Goal: Transaction & Acquisition: Purchase product/service

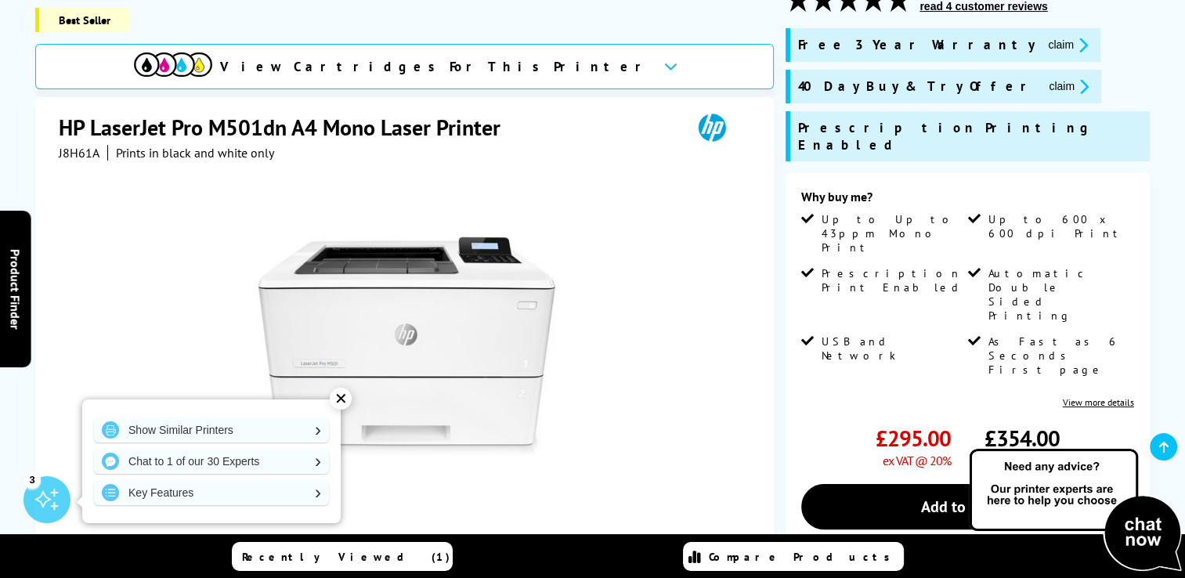
scroll to position [313, 0]
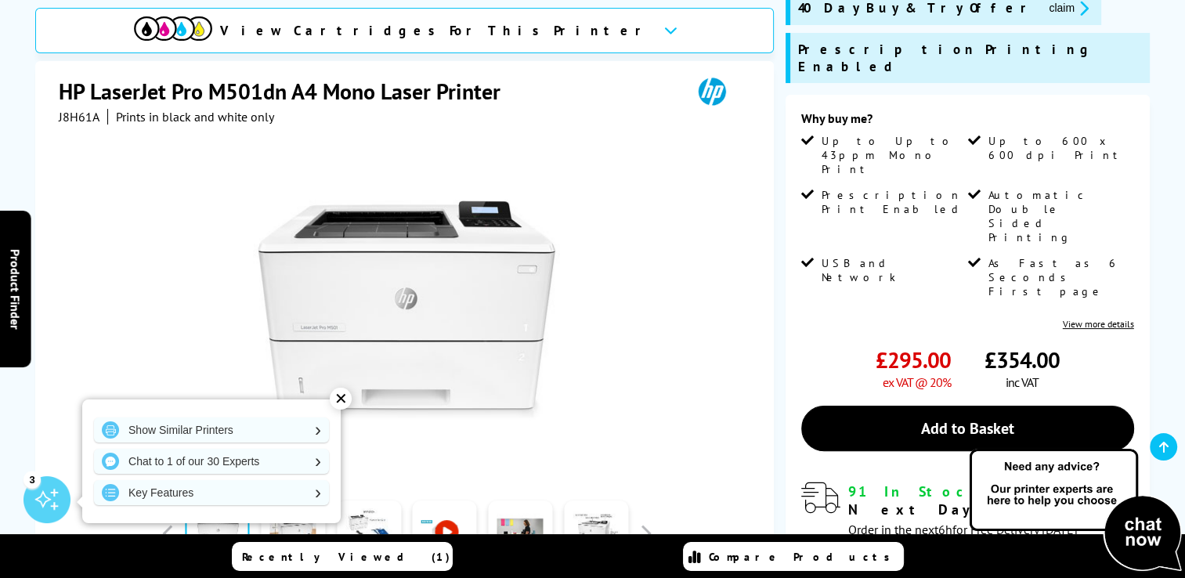
click at [337, 395] on div "✕" at bounding box center [341, 399] width 22 height 22
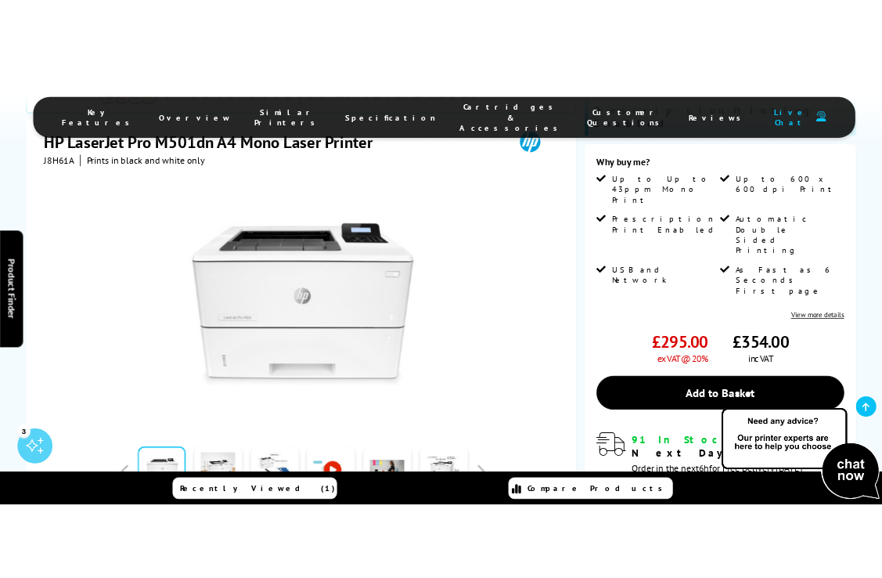
scroll to position [312, 0]
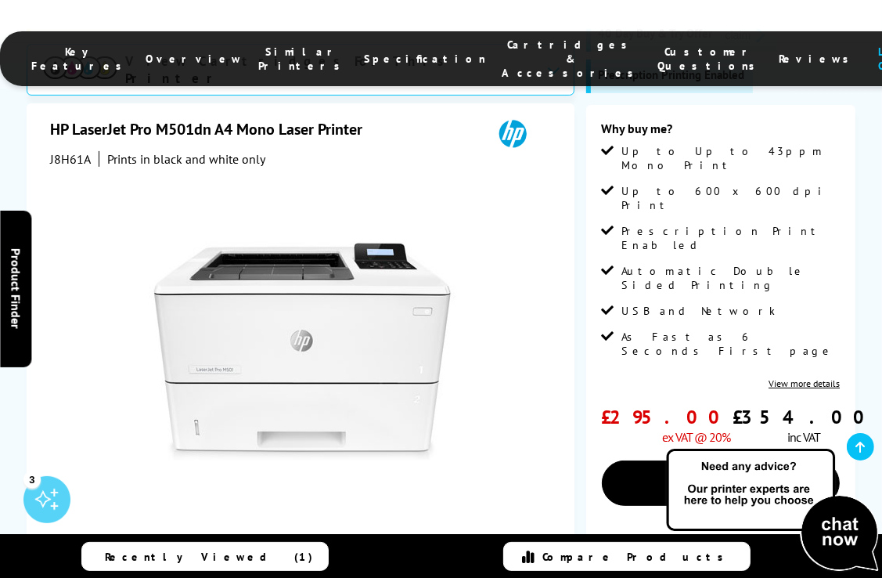
click at [547, 564] on button "button" at bounding box center [540, 575] width 23 height 23
click at [429, 543] on link at bounding box center [416, 576] width 64 height 67
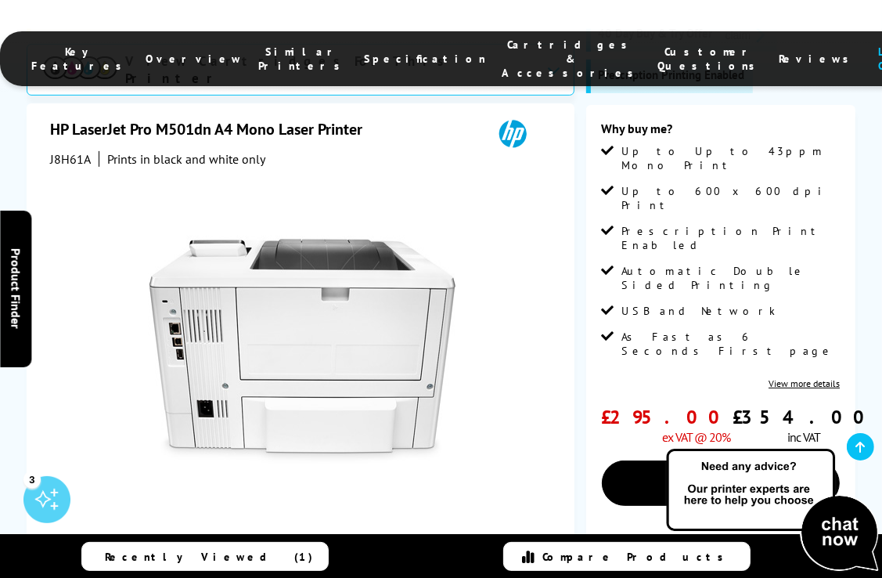
click at [478, 543] on link at bounding box center [492, 576] width 64 height 67
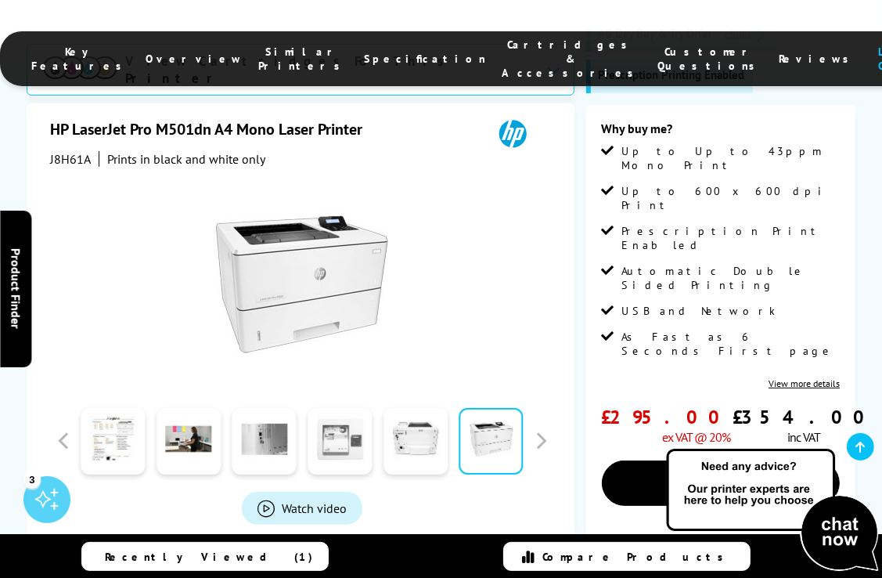
click at [341, 456] on link at bounding box center [340, 441] width 64 height 67
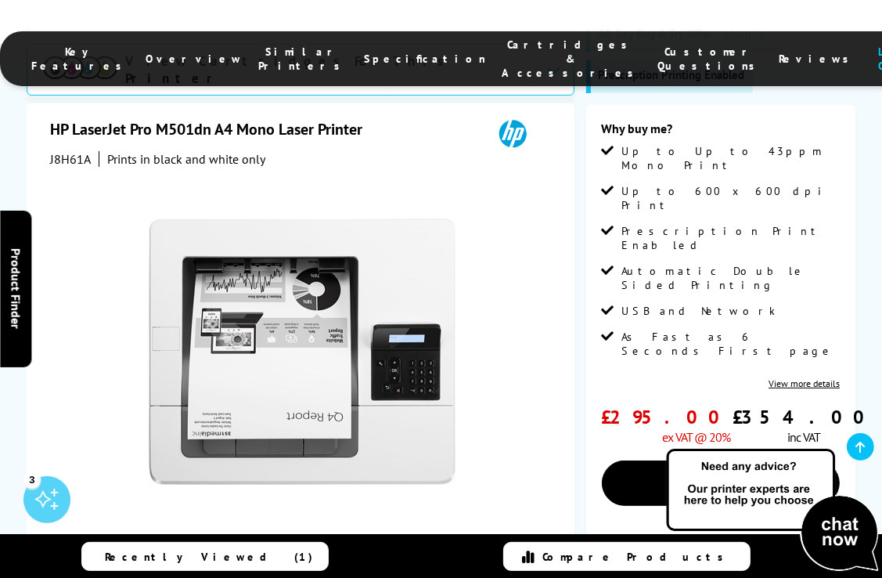
click at [266, 543] on link at bounding box center [265, 576] width 64 height 67
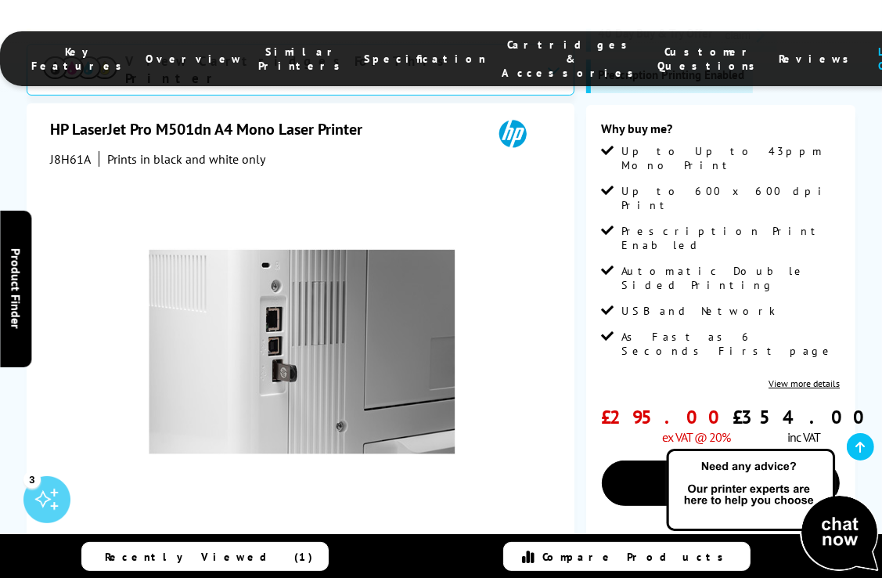
click at [192, 543] on link at bounding box center [189, 576] width 64 height 67
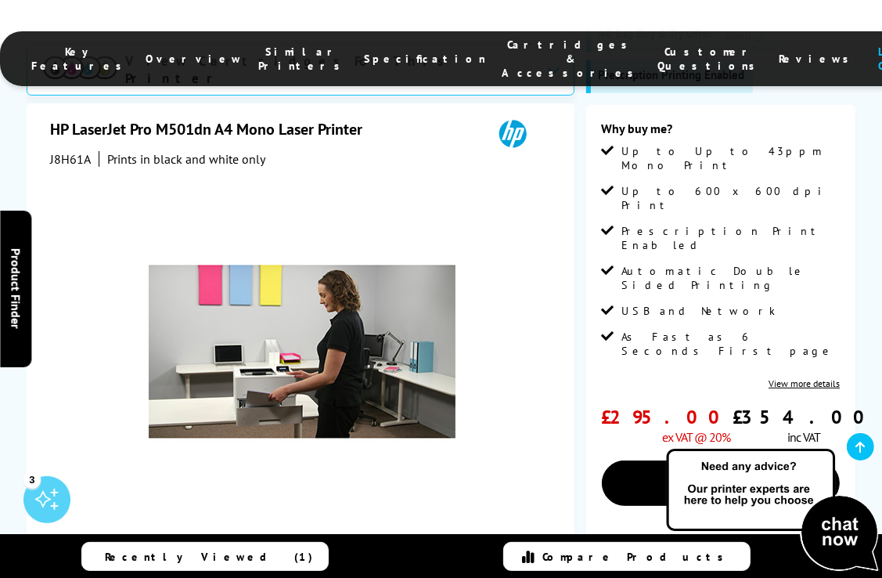
click at [139, 543] on link at bounding box center [113, 576] width 64 height 67
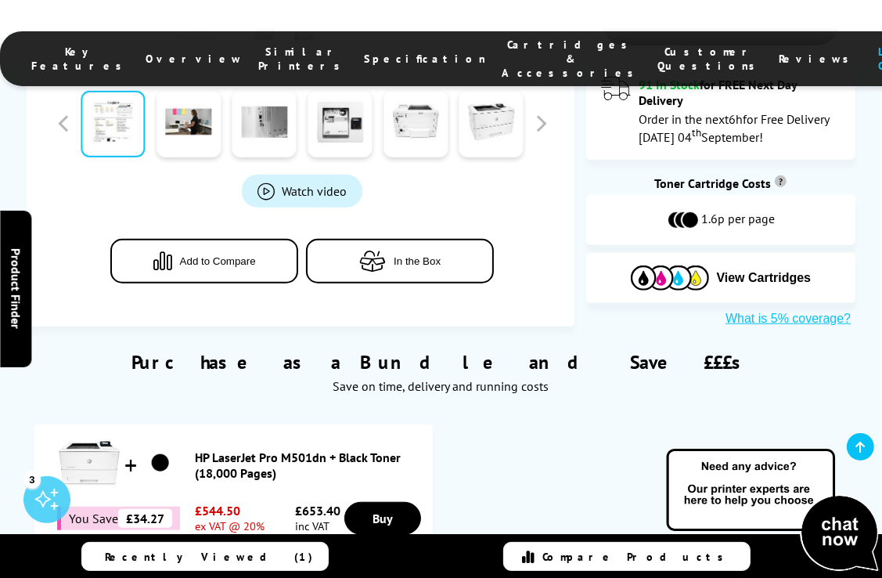
scroll to position [781, 0]
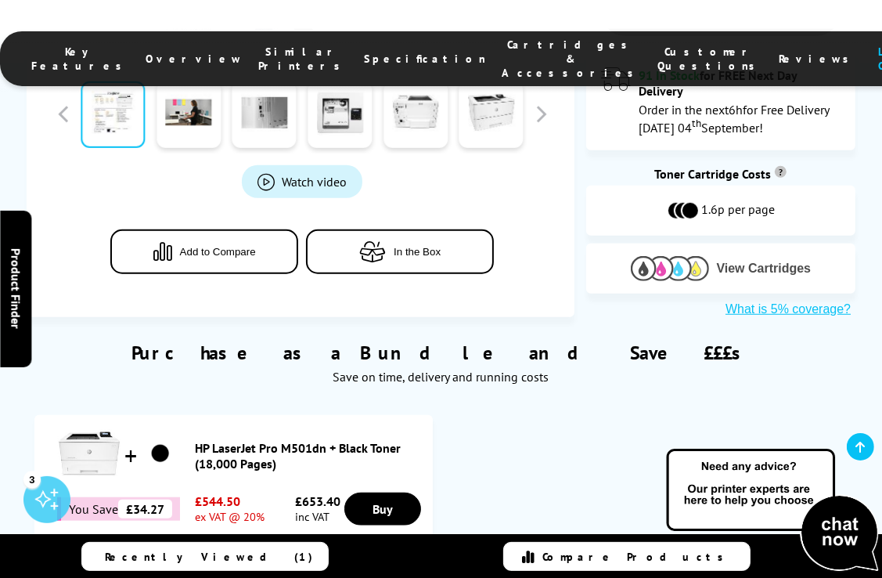
click at [720, 255] on button "View Cartridges" at bounding box center [721, 268] width 247 height 26
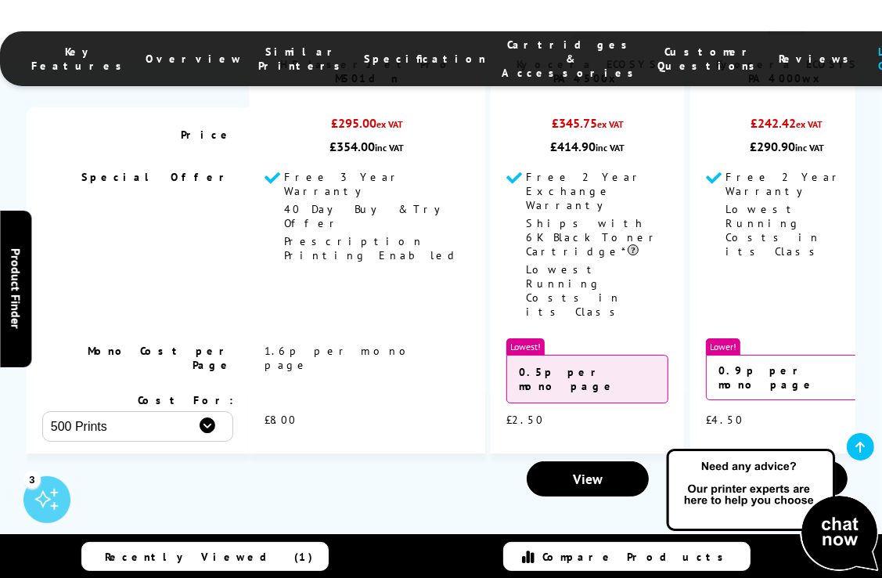
scroll to position [3693, 0]
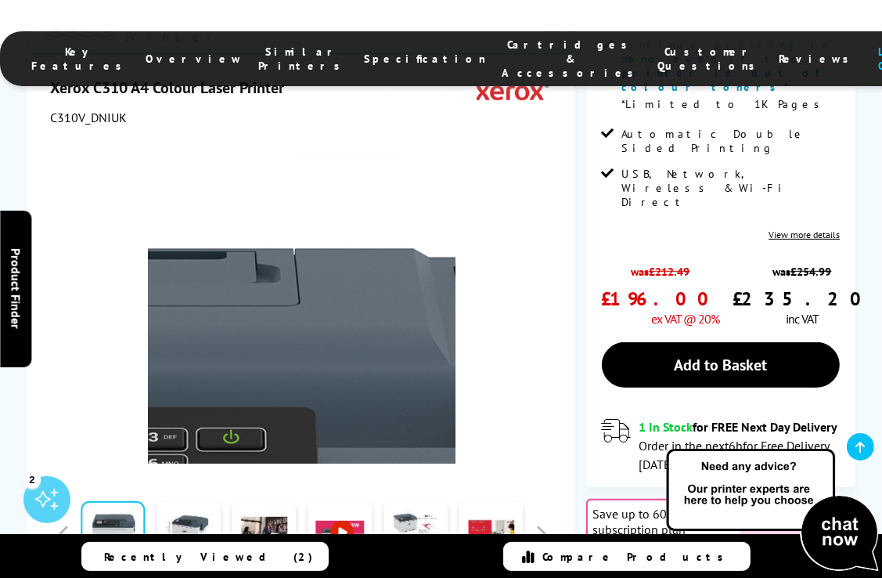
scroll to position [548, 0]
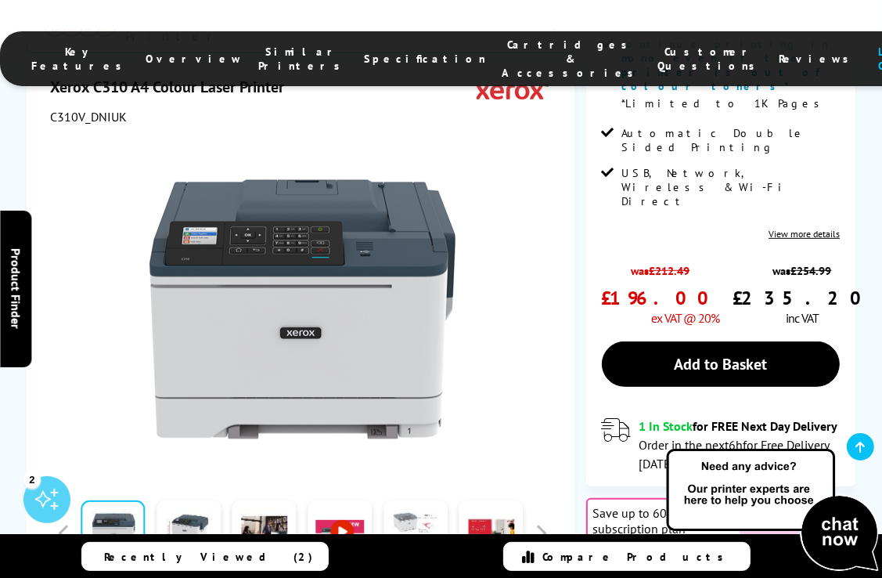
click at [416, 500] on link at bounding box center [416, 533] width 64 height 67
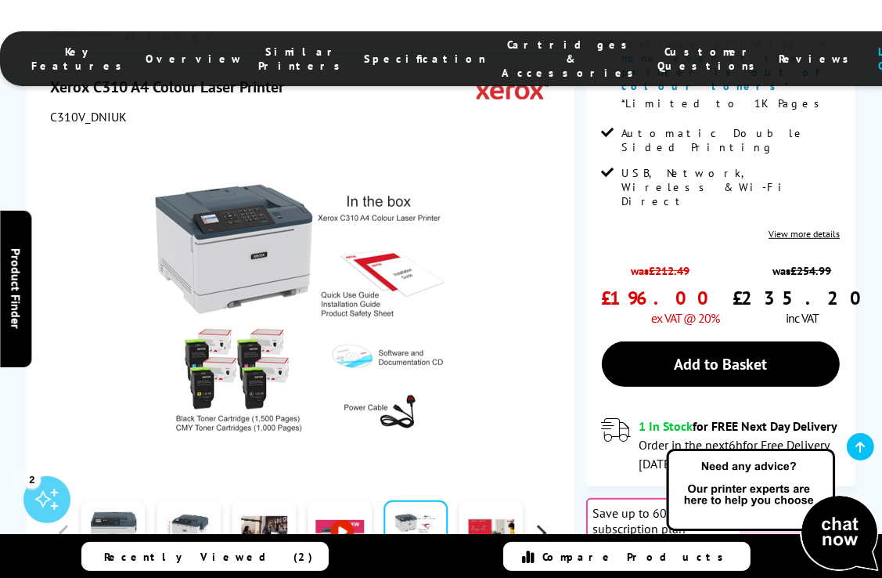
click at [544, 521] on button "button" at bounding box center [540, 532] width 23 height 23
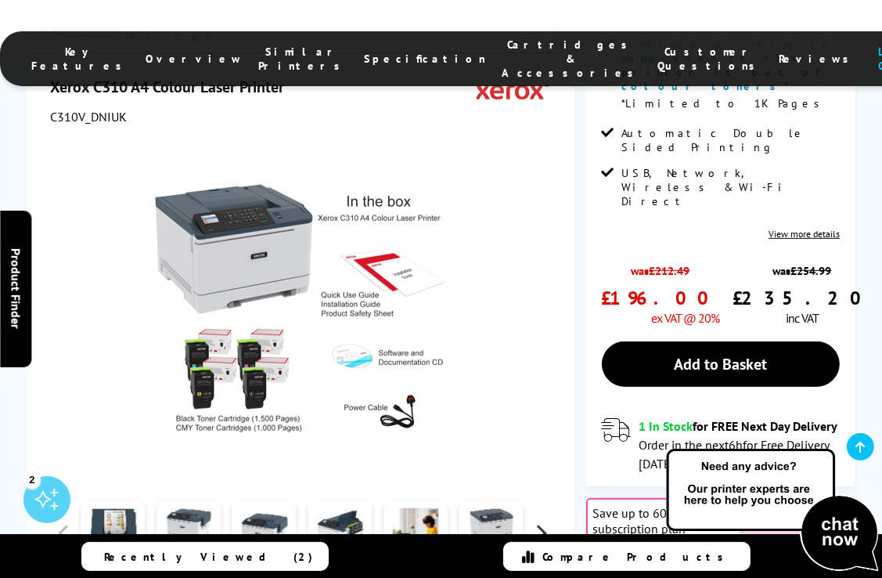
click at [544, 521] on button "button" at bounding box center [540, 532] width 23 height 23
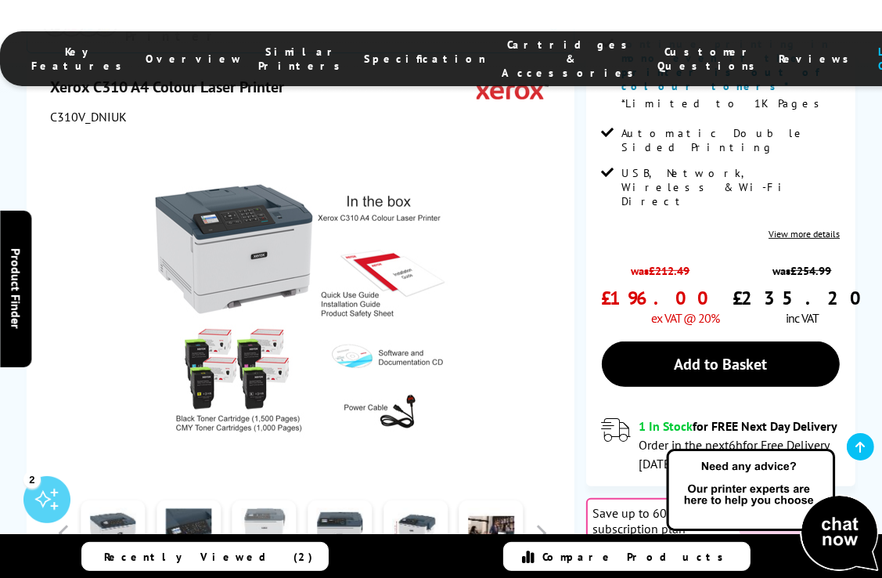
click at [274, 500] on link at bounding box center [265, 533] width 64 height 67
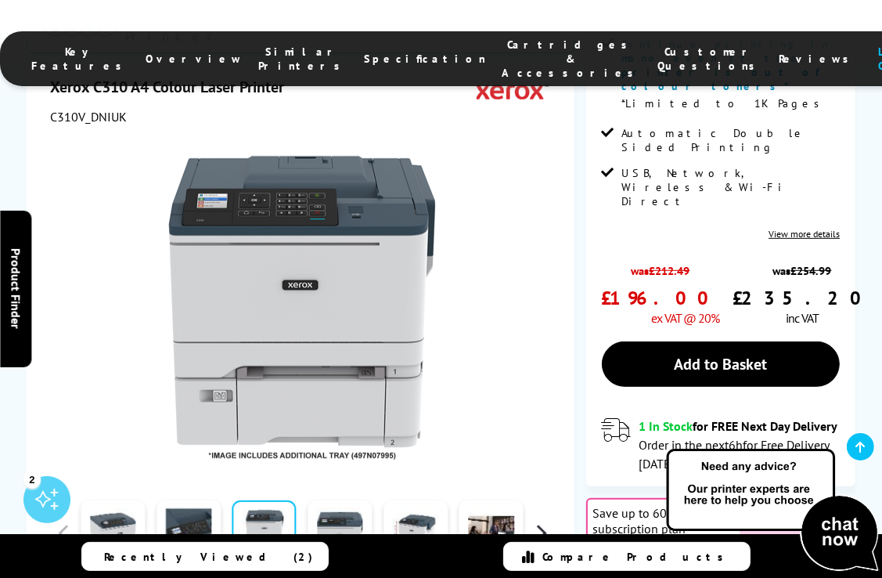
click at [551, 521] on button "button" at bounding box center [540, 532] width 23 height 23
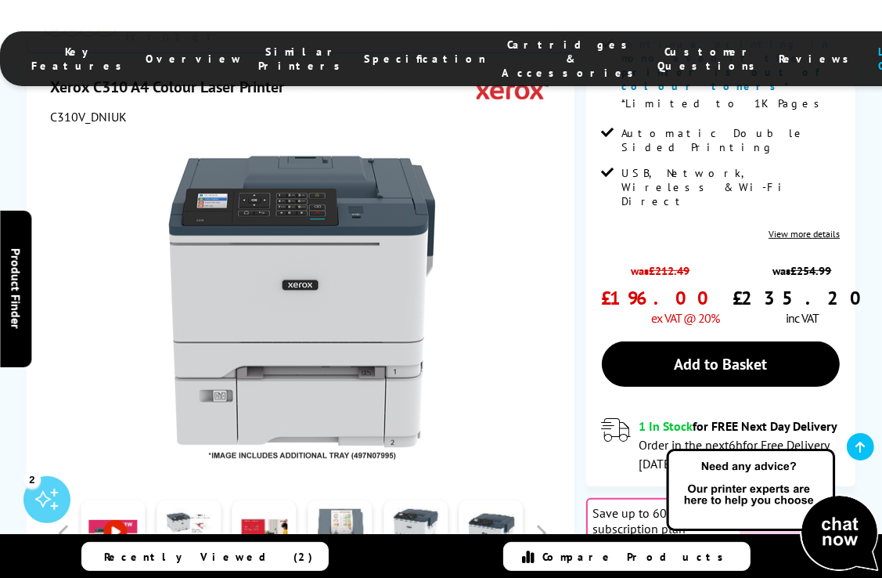
click at [345, 500] on link at bounding box center [340, 533] width 64 height 67
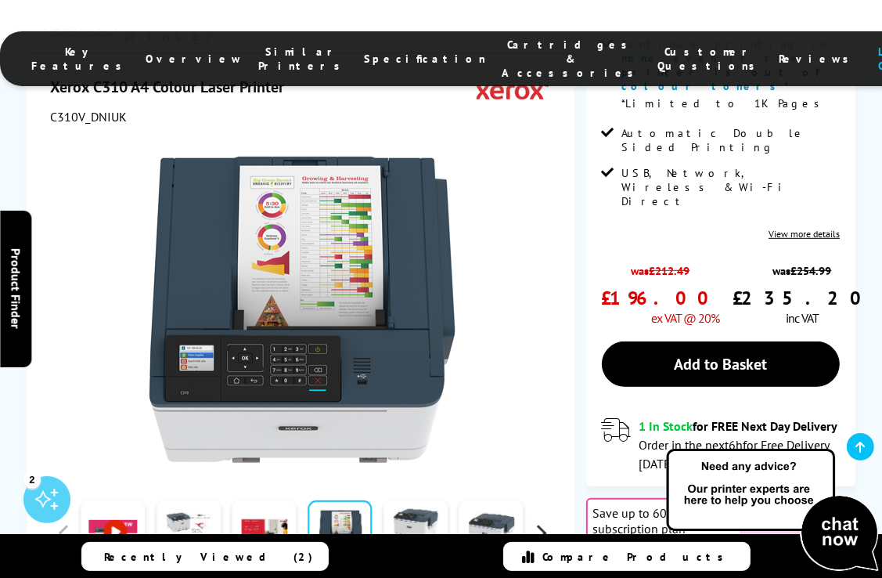
click at [542, 521] on button "button" at bounding box center [540, 532] width 23 height 23
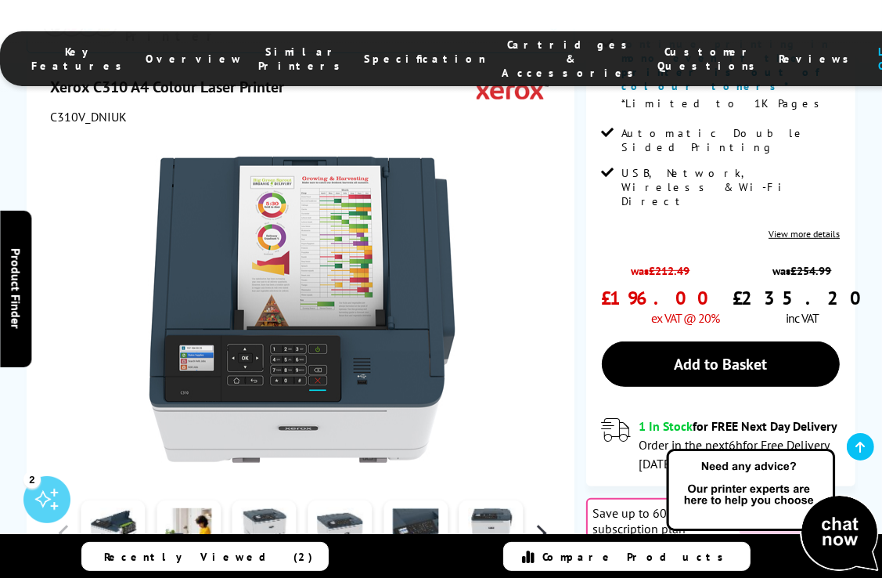
click at [542, 521] on button "button" at bounding box center [540, 532] width 23 height 23
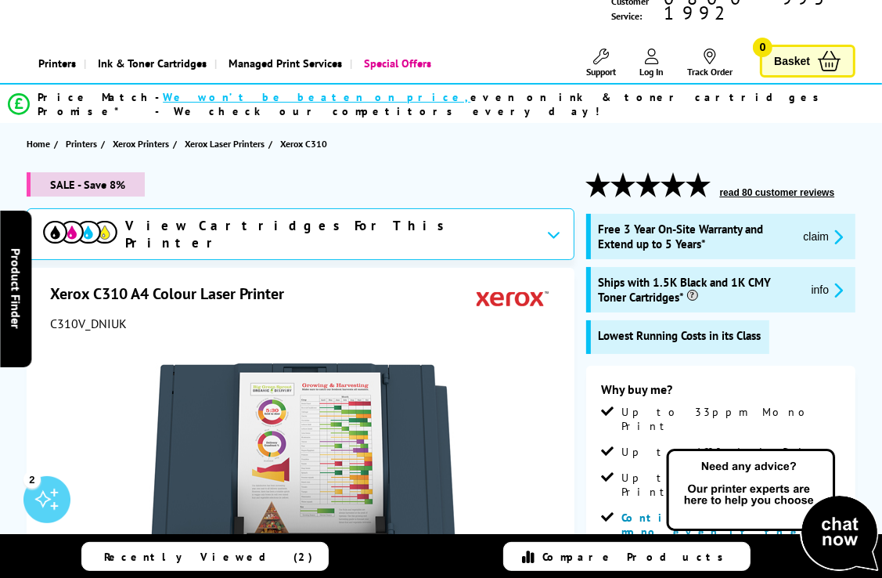
scroll to position [0, 0]
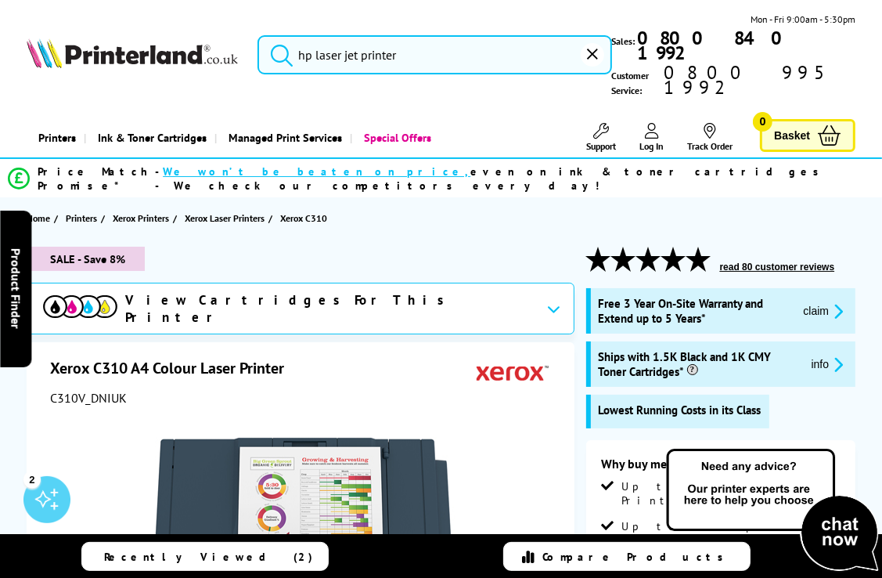
click at [337, 40] on input "hp laser jet printer" at bounding box center [435, 54] width 355 height 39
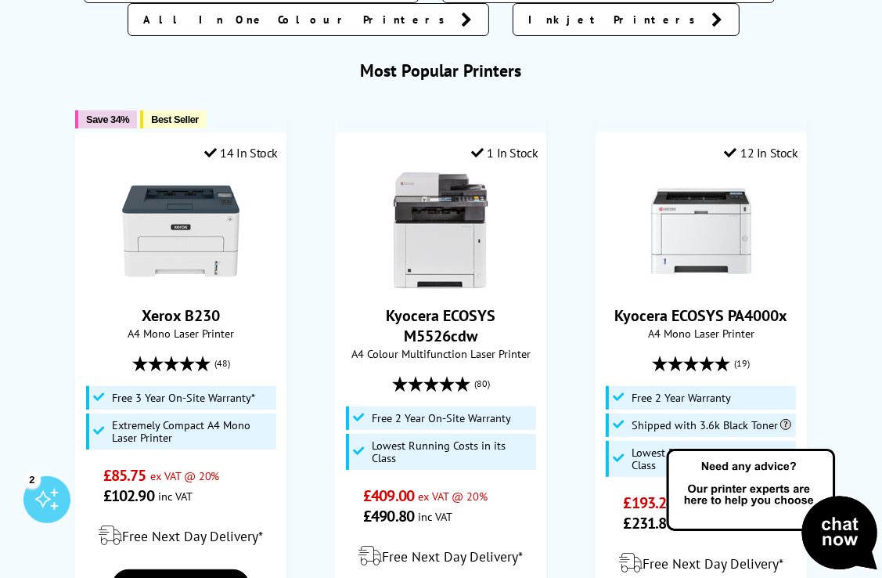
scroll to position [157, 0]
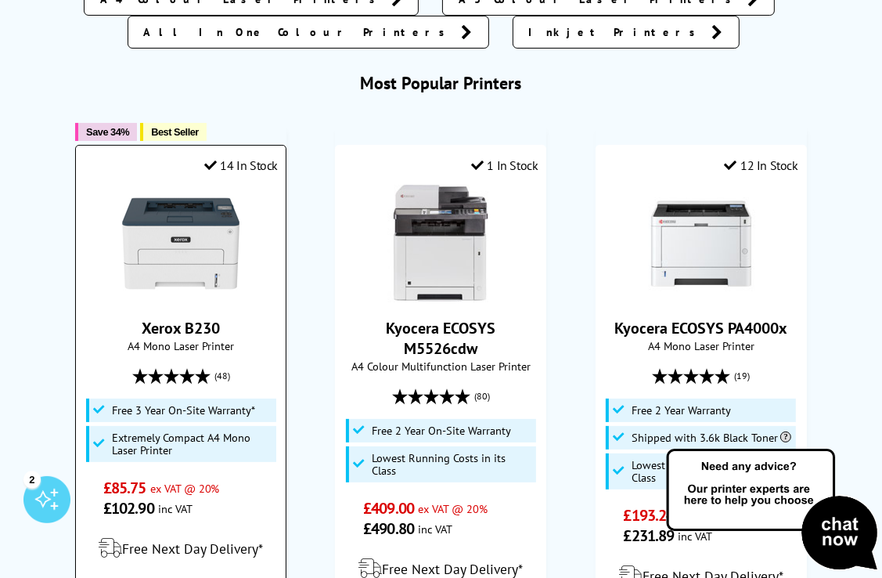
click at [234, 290] on picture at bounding box center [180, 298] width 117 height 16
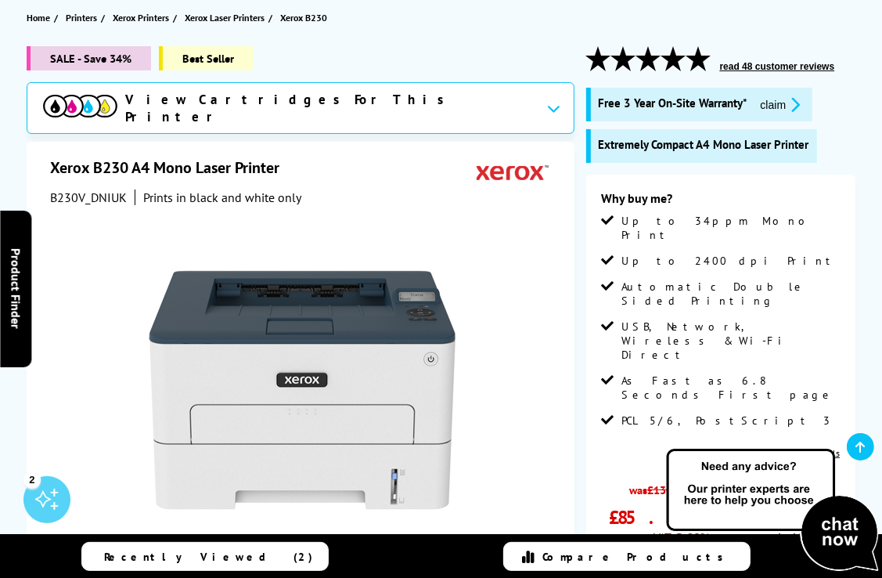
scroll to position [235, 0]
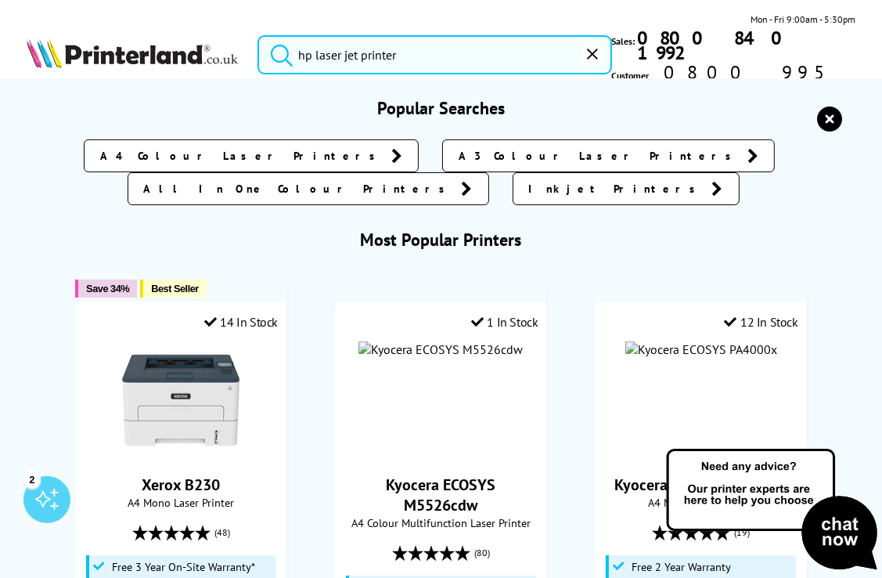
click at [474, 47] on input "hp laser jet printer" at bounding box center [435, 54] width 355 height 39
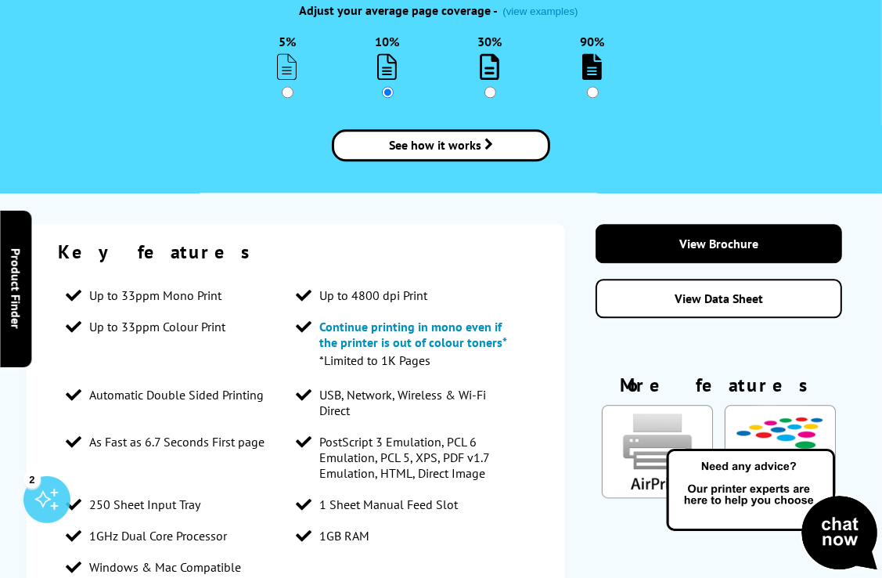
scroll to position [2662, 0]
